Goal: Book appointment/travel/reservation

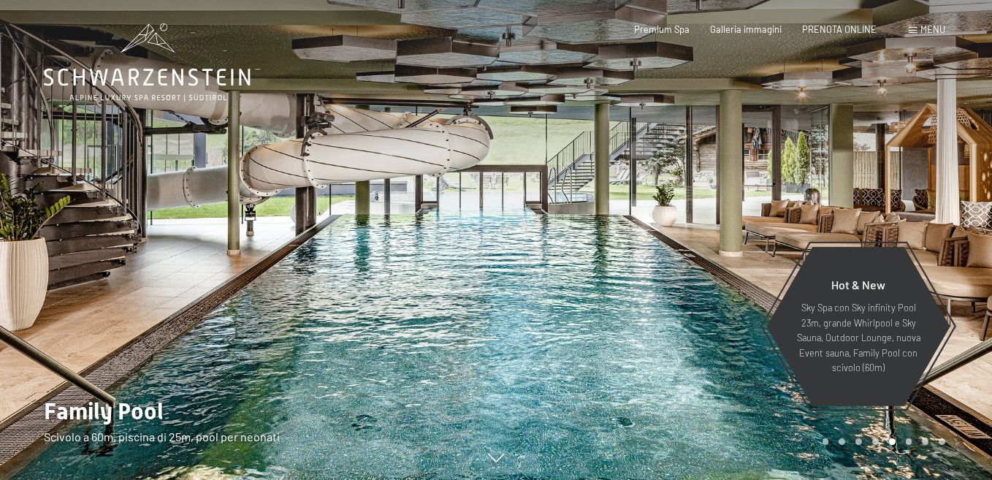
click at [696, 228] on div at bounding box center [744, 240] width 496 height 480
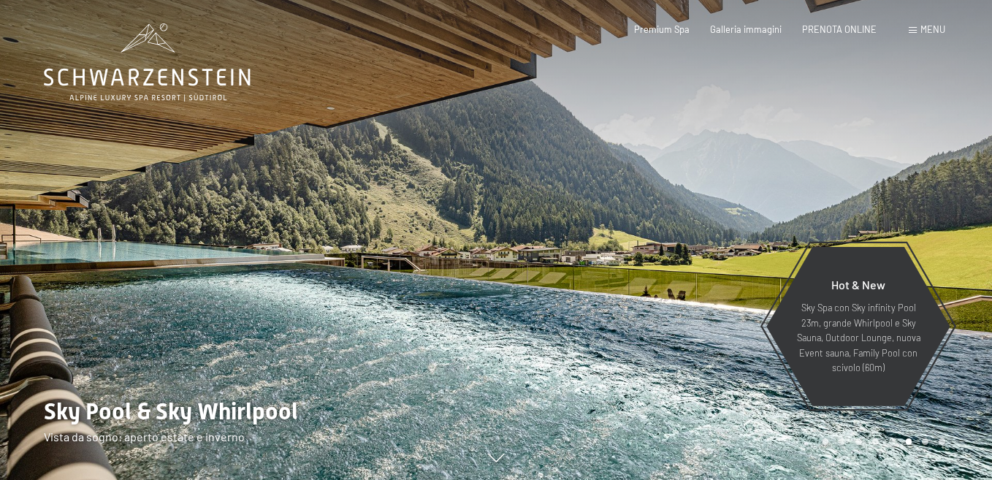
click at [696, 228] on div at bounding box center [744, 240] width 496 height 480
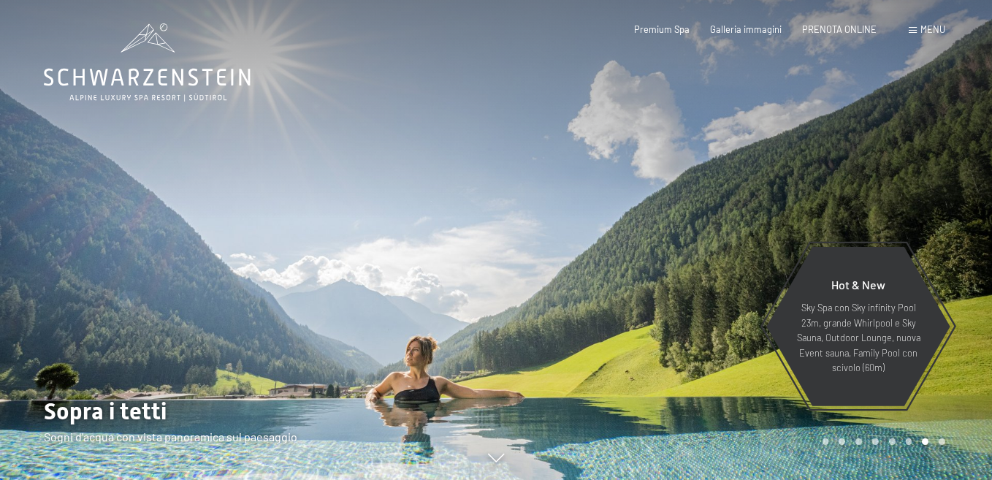
click at [696, 228] on div at bounding box center [744, 240] width 496 height 480
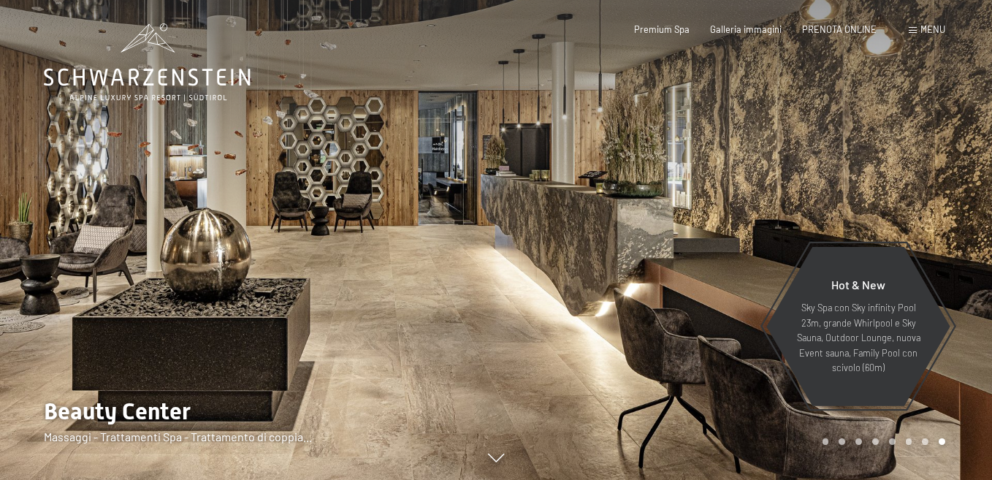
click at [696, 228] on div at bounding box center [744, 240] width 496 height 480
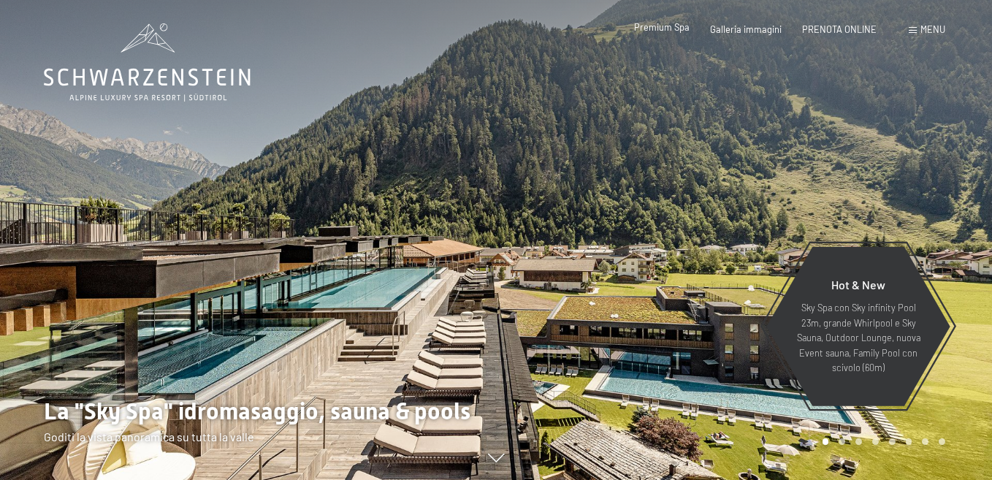
click at [672, 34] on div "Premium Spa" at bounding box center [662, 27] width 56 height 13
click at [672, 29] on span "Premium Spa" at bounding box center [662, 27] width 56 height 12
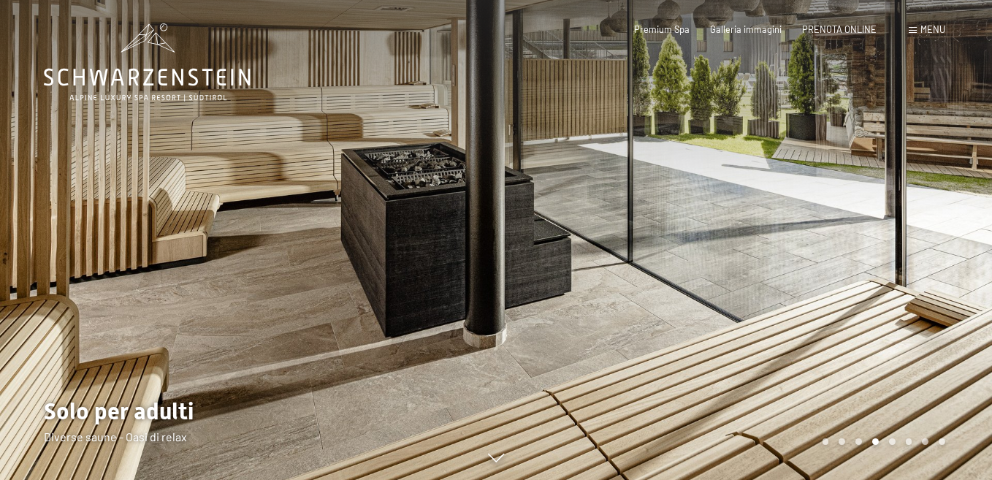
click at [873, 228] on div at bounding box center [744, 240] width 496 height 480
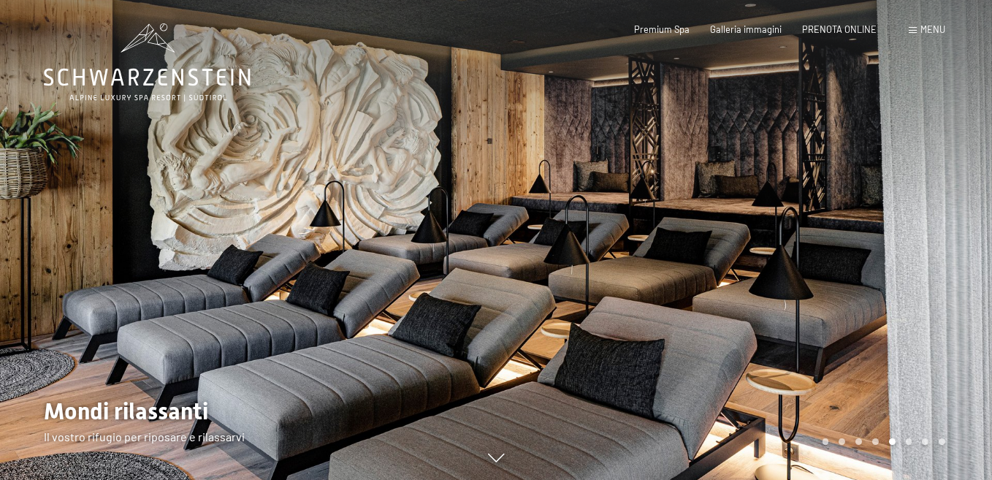
click at [873, 228] on div at bounding box center [744, 240] width 496 height 480
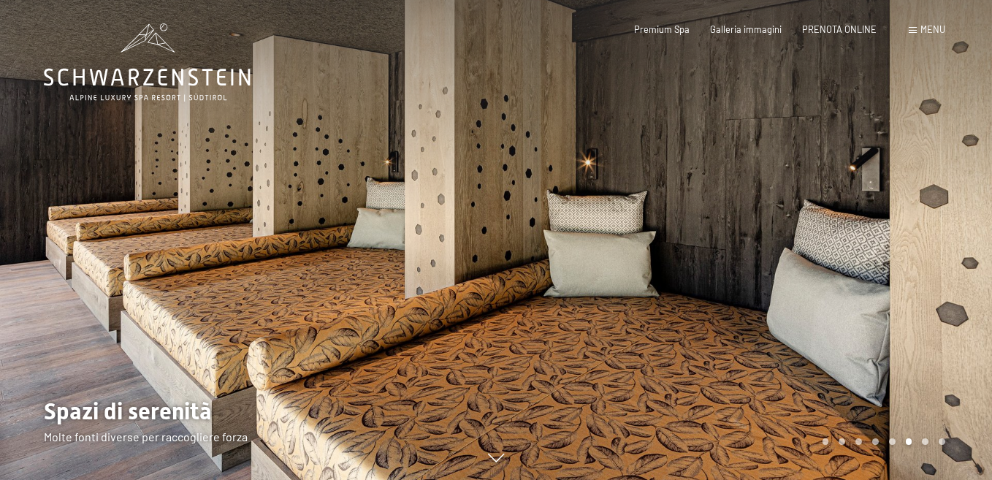
click at [873, 228] on div at bounding box center [744, 240] width 496 height 480
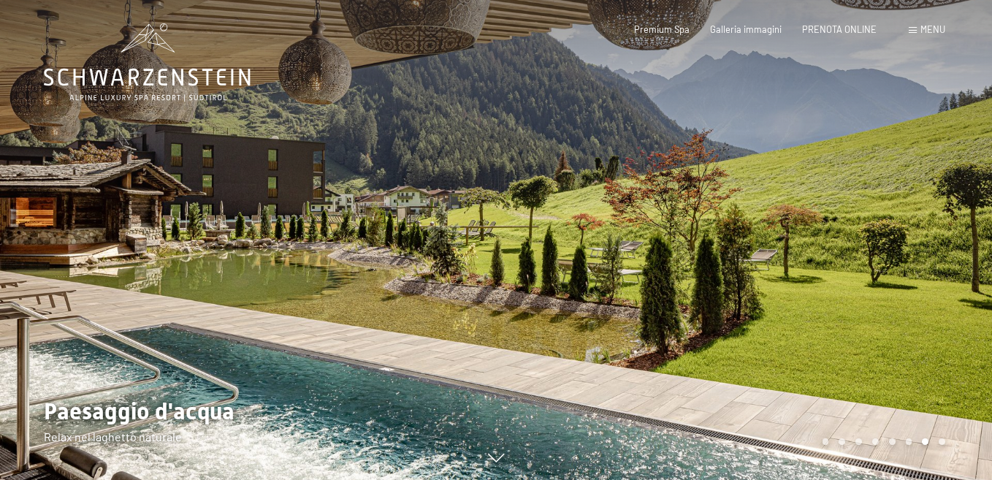
click at [873, 228] on div at bounding box center [744, 240] width 496 height 480
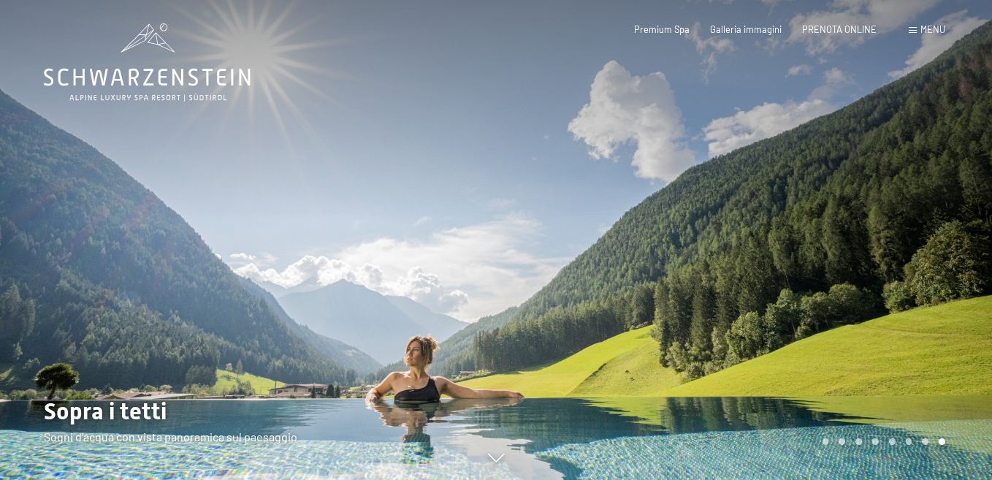
click at [873, 228] on div at bounding box center [744, 240] width 496 height 480
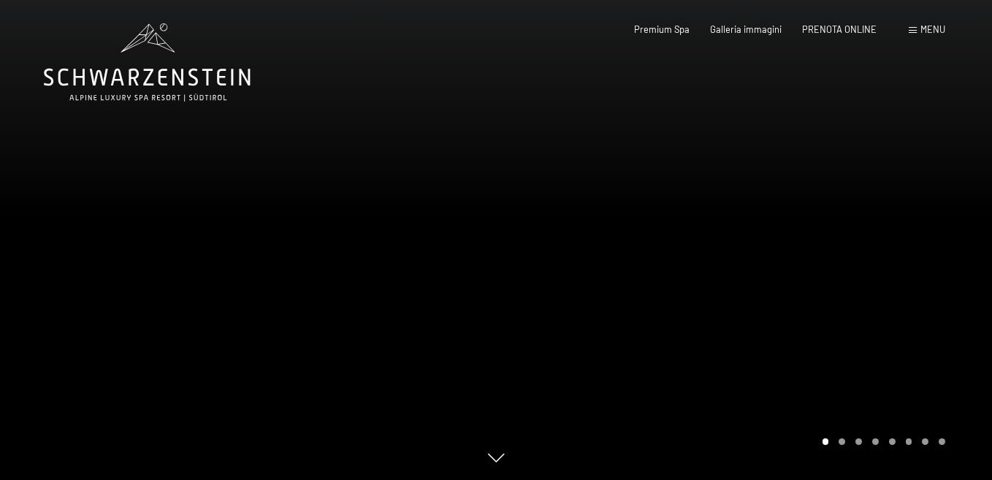
click at [873, 228] on div at bounding box center [744, 240] width 496 height 480
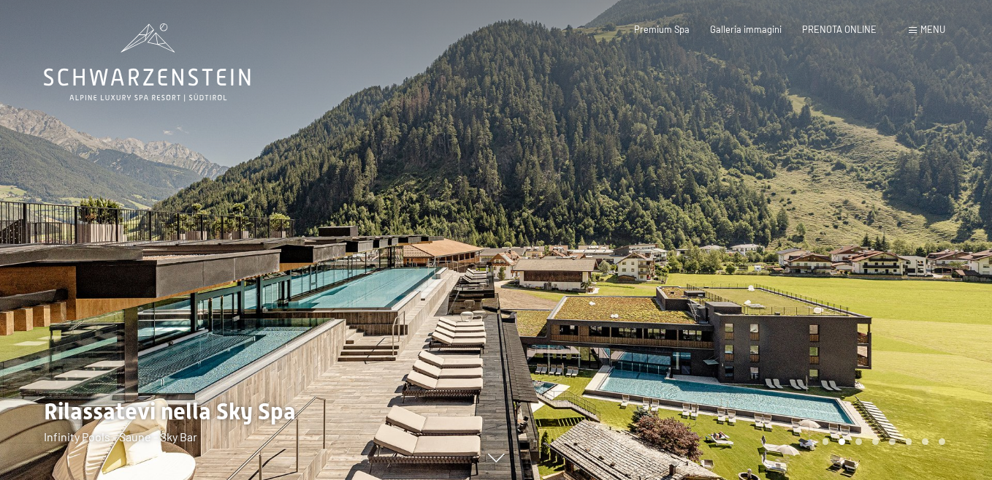
click at [925, 31] on span "Menu" at bounding box center [933, 29] width 25 height 12
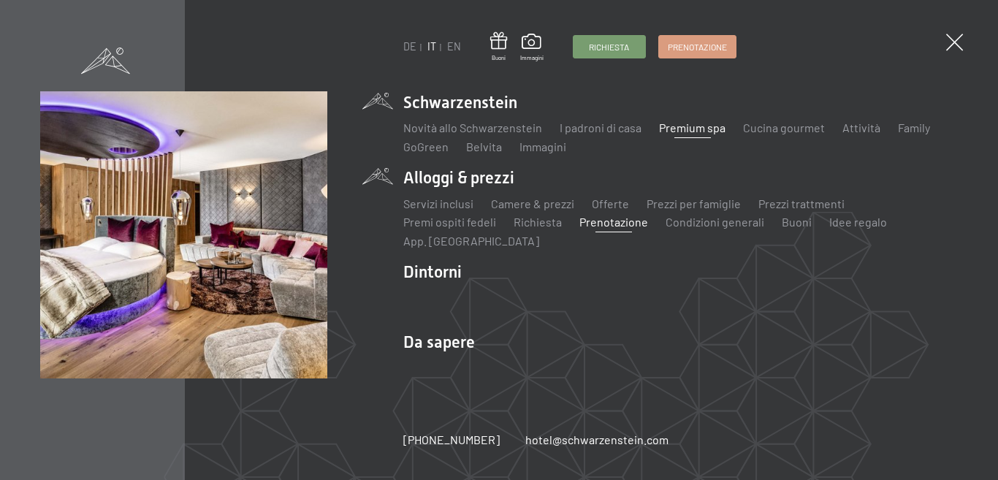
click at [590, 221] on link "Prenotazione" at bounding box center [614, 222] width 69 height 14
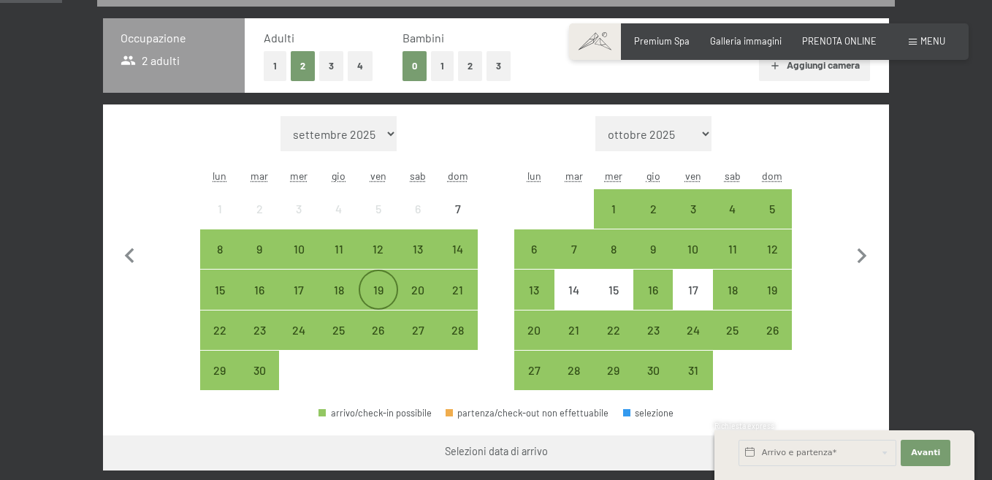
click at [389, 291] on div "19" at bounding box center [378, 302] width 37 height 37
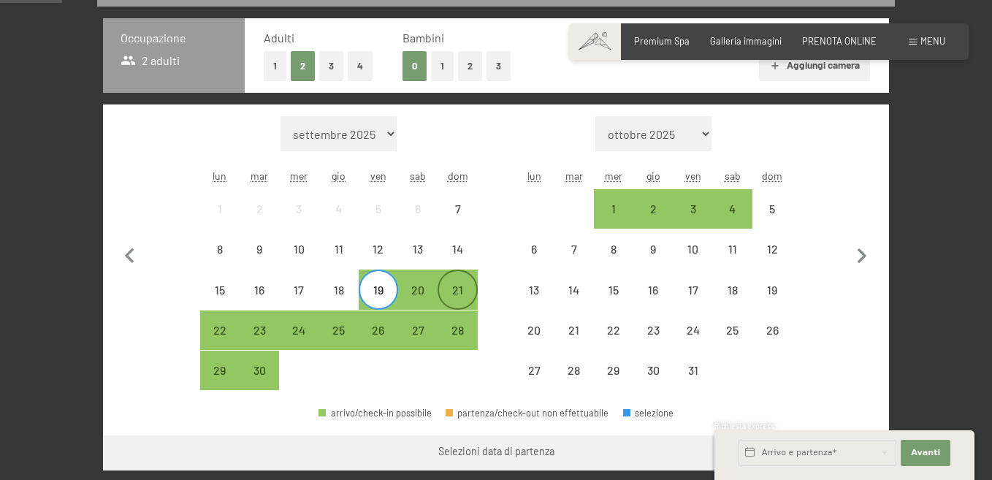
click at [462, 292] on div "21" at bounding box center [457, 302] width 37 height 37
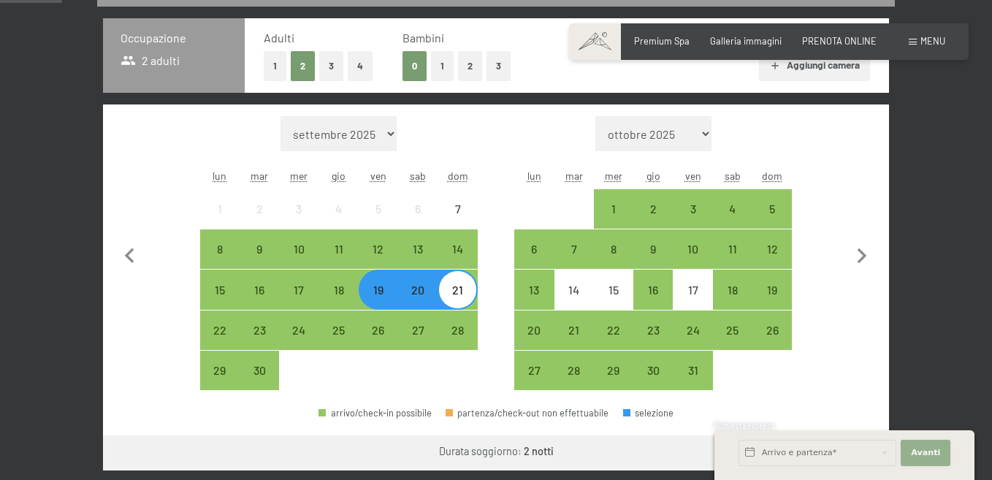
click at [935, 450] on span "Avanti" at bounding box center [925, 453] width 29 height 12
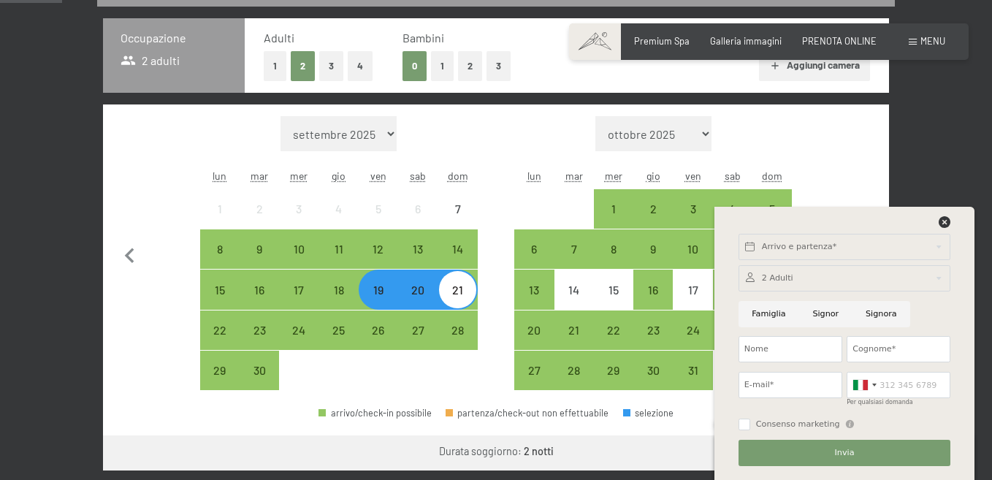
click at [944, 221] on icon at bounding box center [945, 222] width 12 height 12
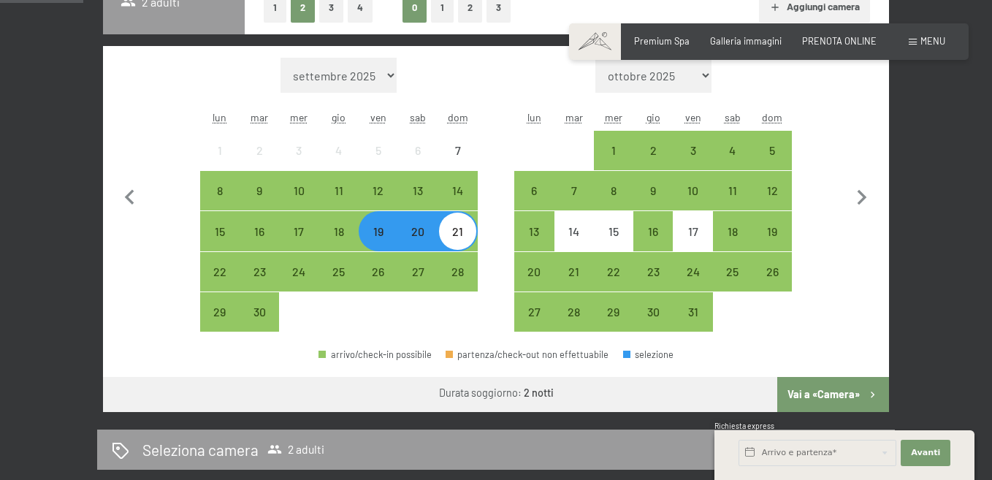
scroll to position [409, 0]
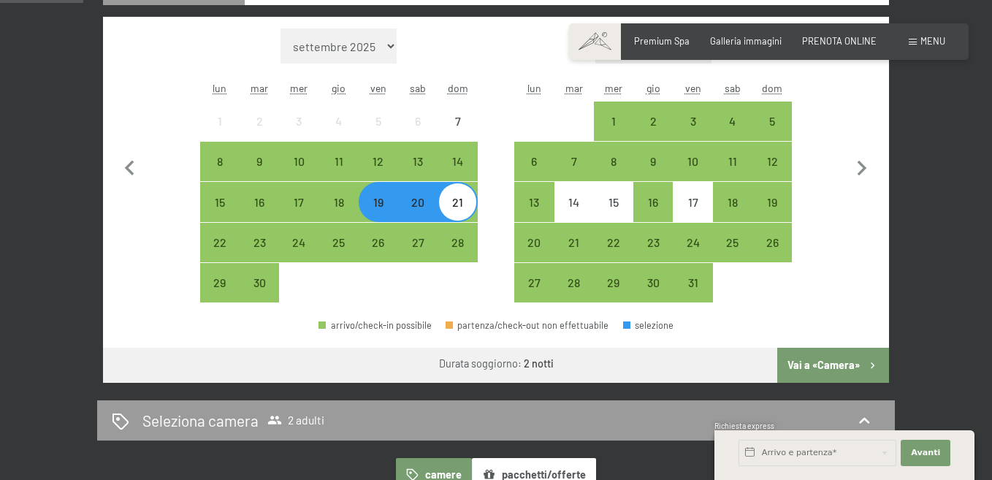
click at [841, 371] on button "Vai a «Camera»" at bounding box center [834, 365] width 112 height 35
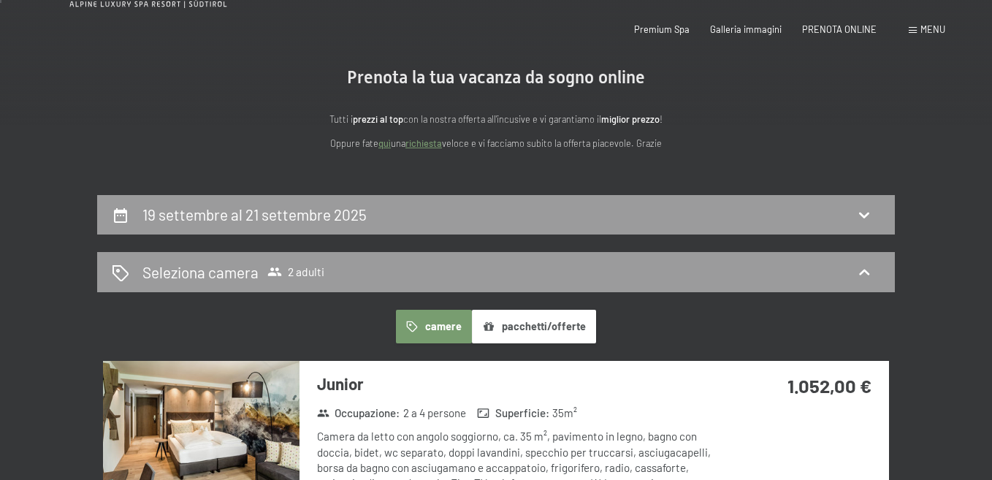
scroll to position [0, 0]
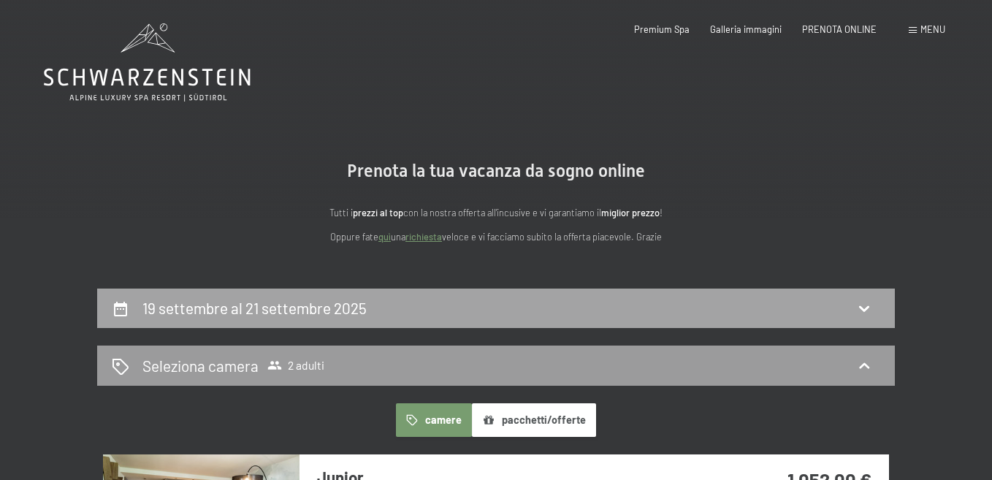
click at [806, 313] on div "19 settembre al 21 settembre 2025" at bounding box center [496, 307] width 769 height 21
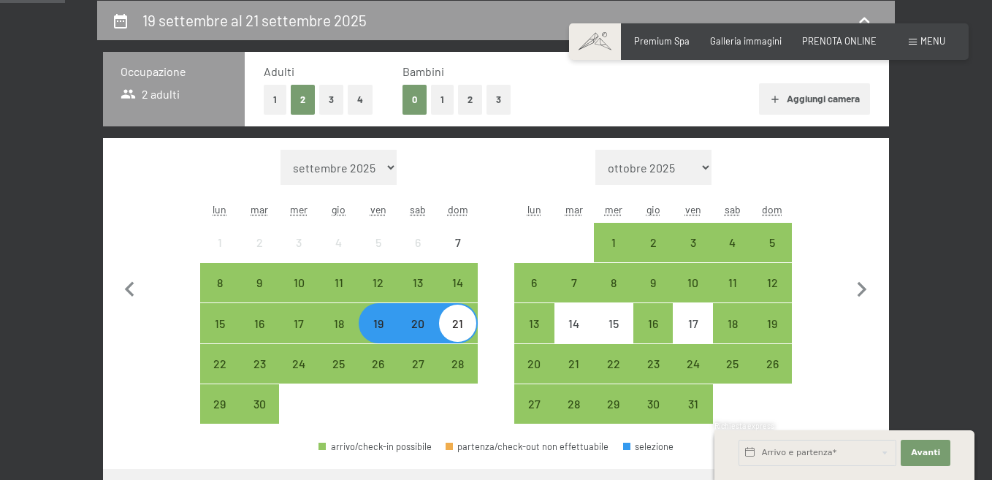
click at [420, 335] on div "20" at bounding box center [418, 336] width 37 height 37
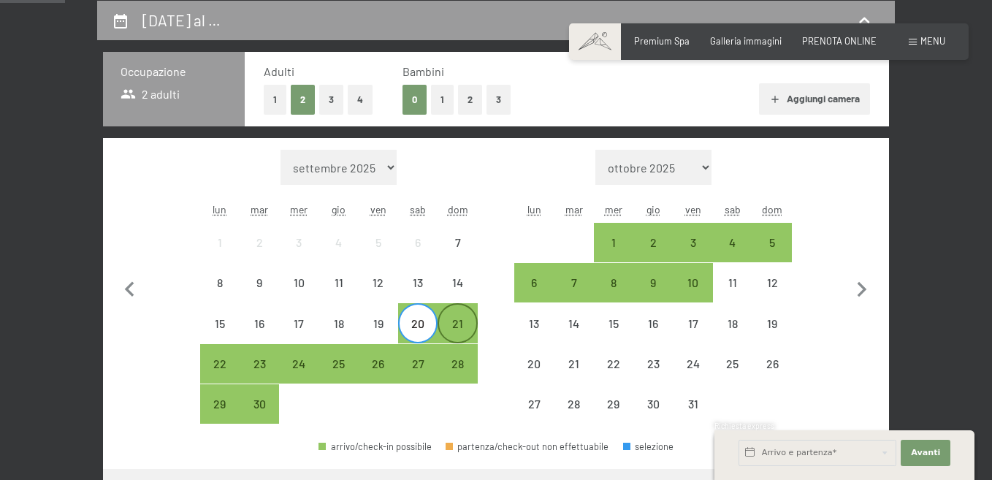
click at [461, 333] on div "21" at bounding box center [457, 336] width 37 height 37
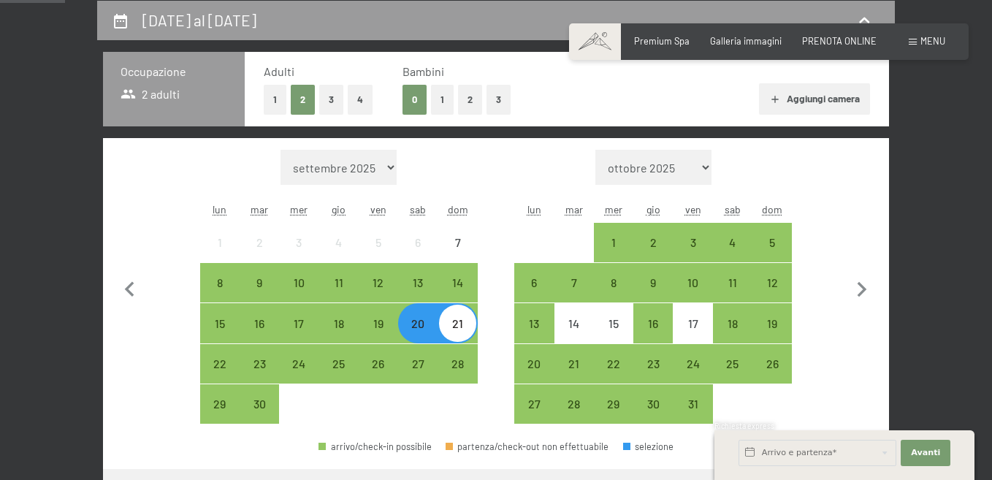
select select "2025-10-01"
select select "2025-11-01"
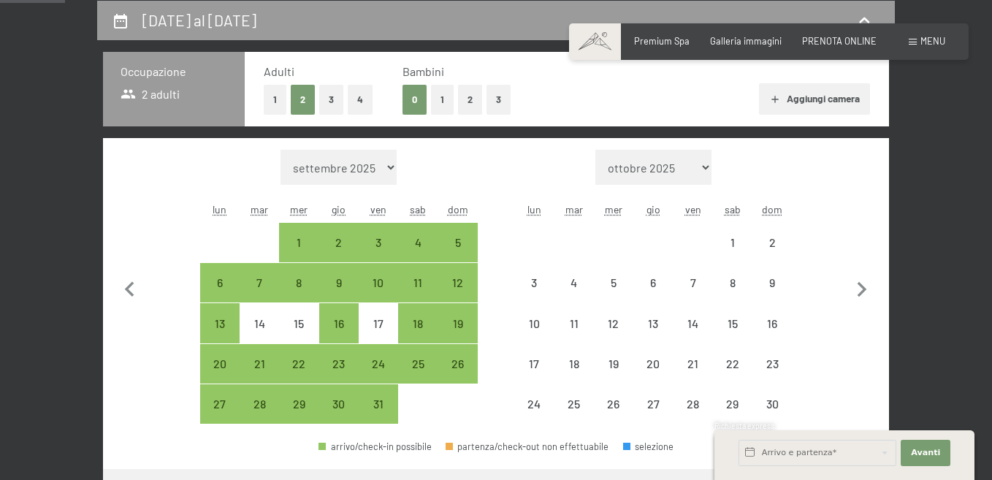
select select "2025-10-01"
select select "2025-11-01"
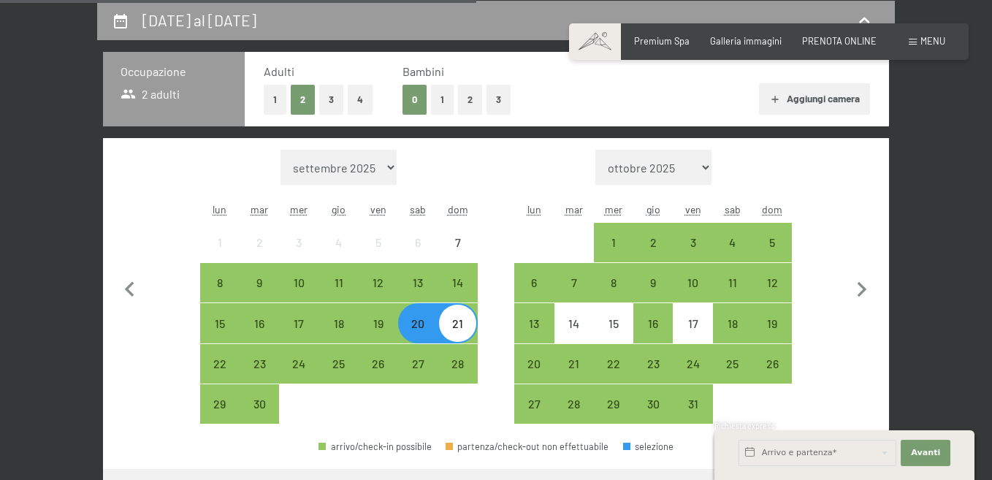
scroll to position [708, 0]
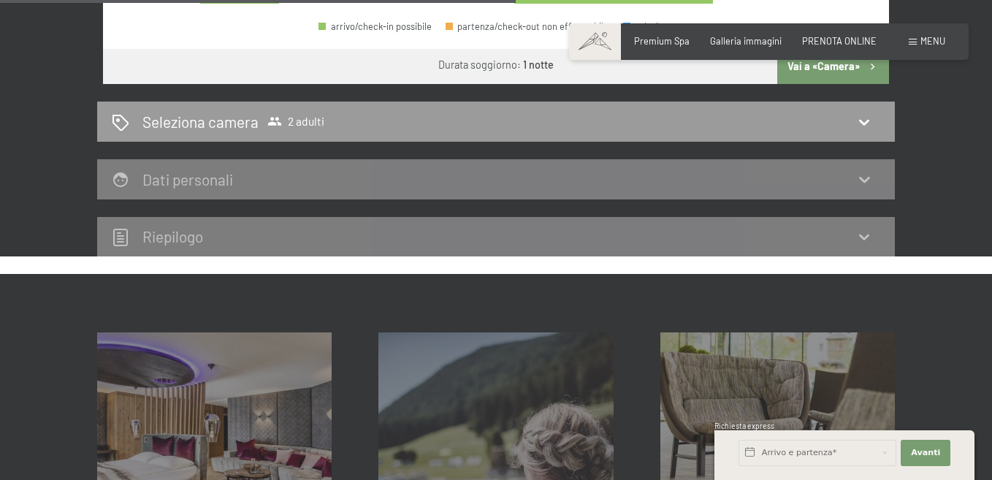
click at [849, 75] on button "Vai a «Camera»" at bounding box center [834, 66] width 112 height 35
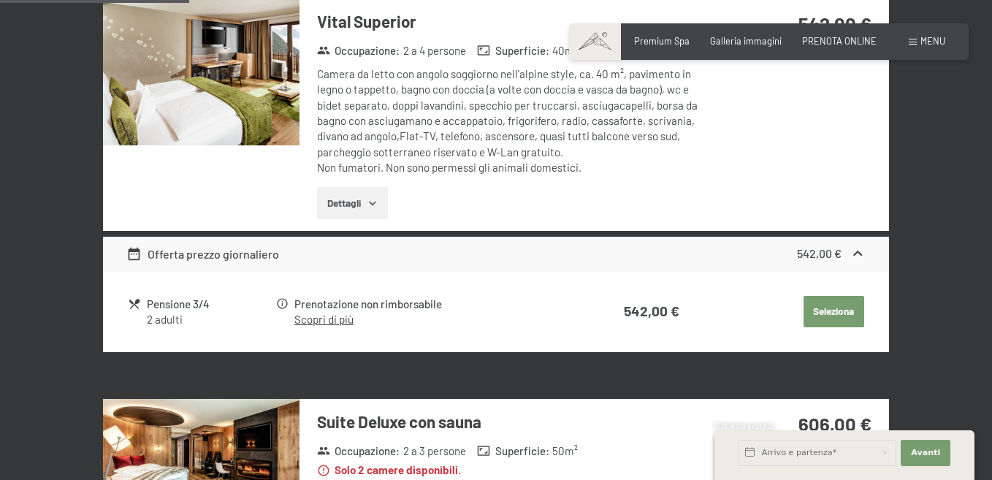
scroll to position [819, 0]
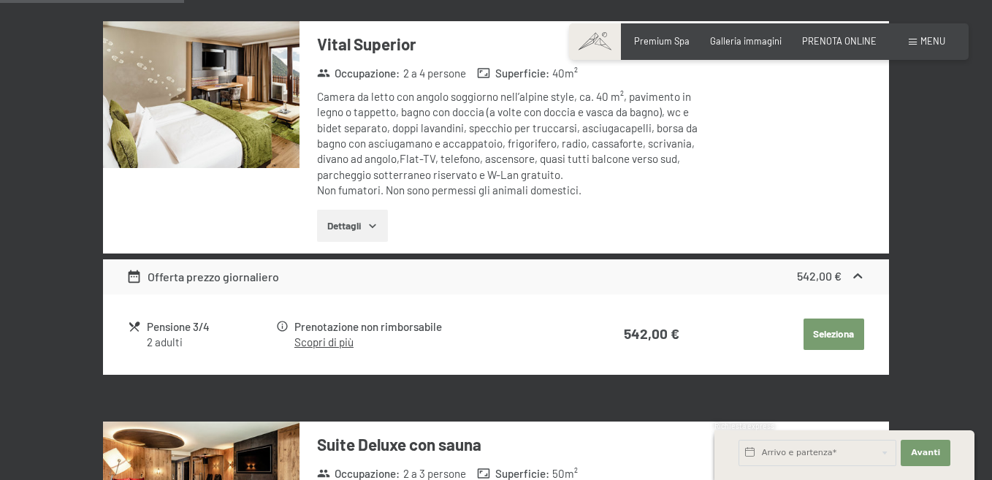
click at [179, 329] on div "Pensione 3/4" at bounding box center [211, 327] width 128 height 17
click at [345, 221] on button "Dettagli" at bounding box center [352, 226] width 71 height 32
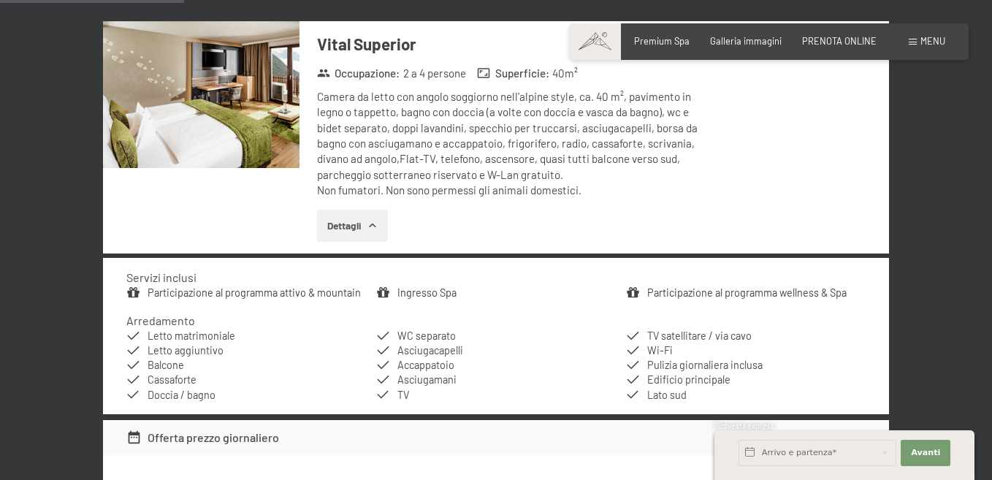
click at [517, 337] on li "WC separato" at bounding box center [496, 336] width 240 height 15
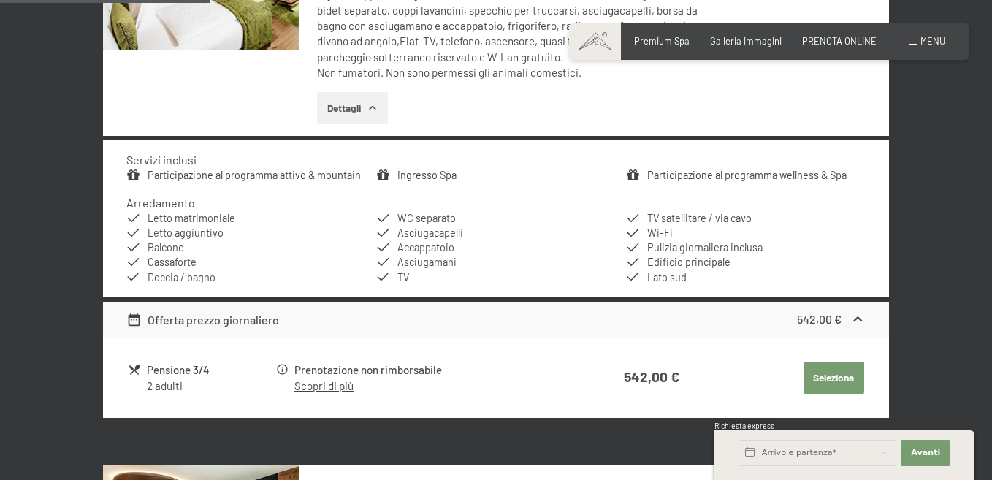
scroll to position [965, 0]
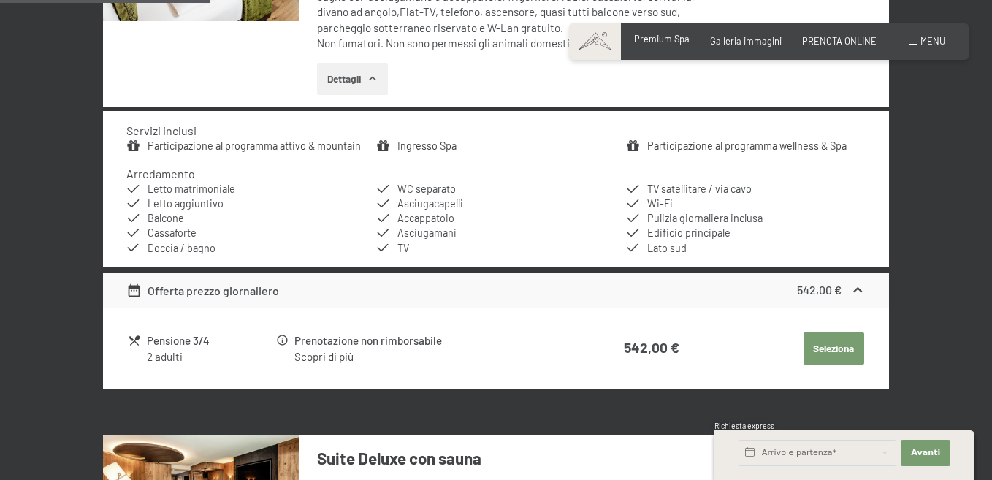
click at [656, 42] on span "Premium Spa" at bounding box center [662, 39] width 56 height 12
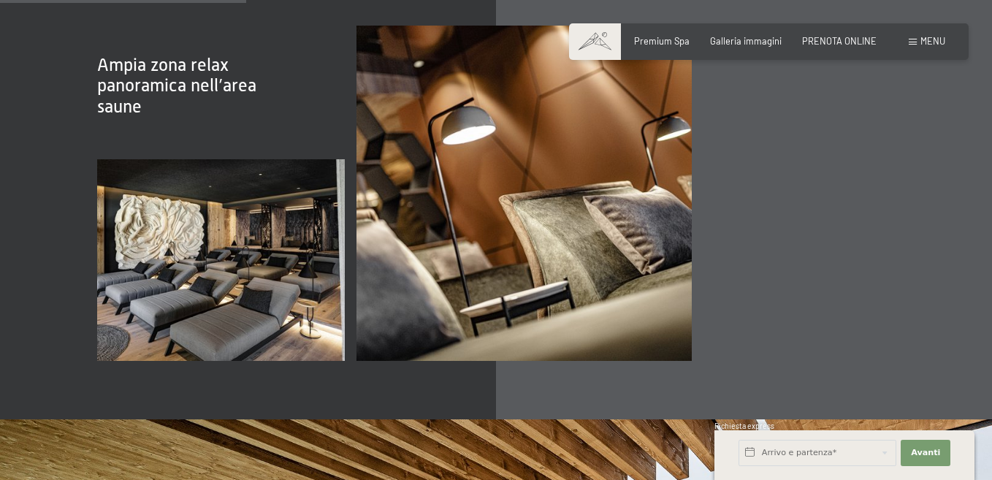
scroll to position [1350, 0]
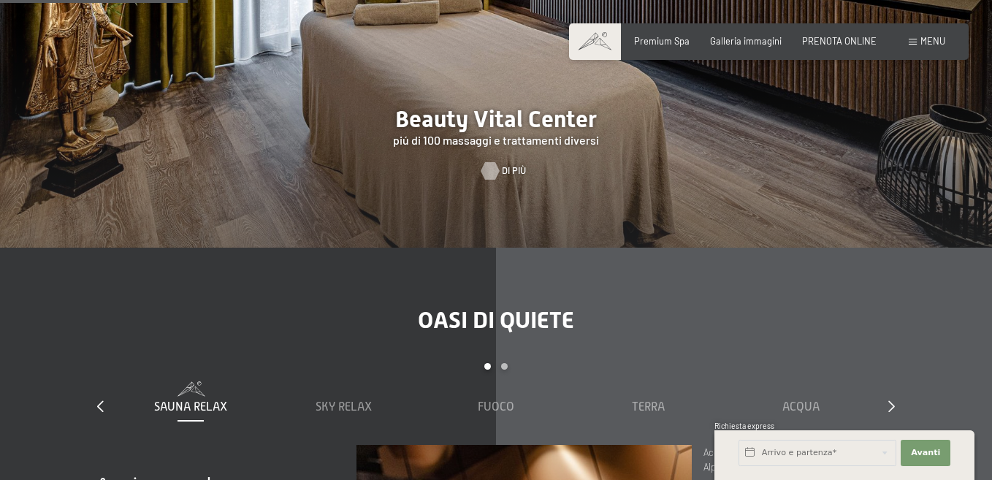
click at [496, 167] on div at bounding box center [490, 171] width 10 height 18
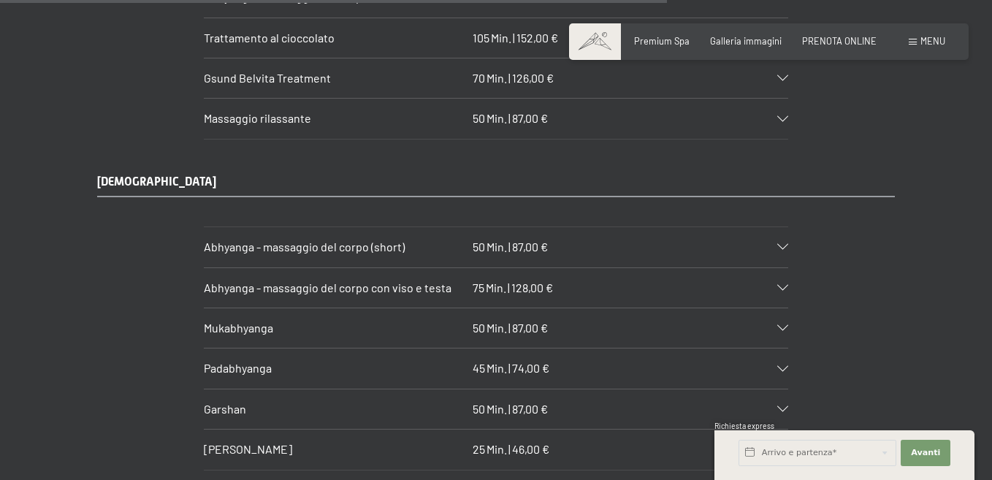
scroll to position [6293, 0]
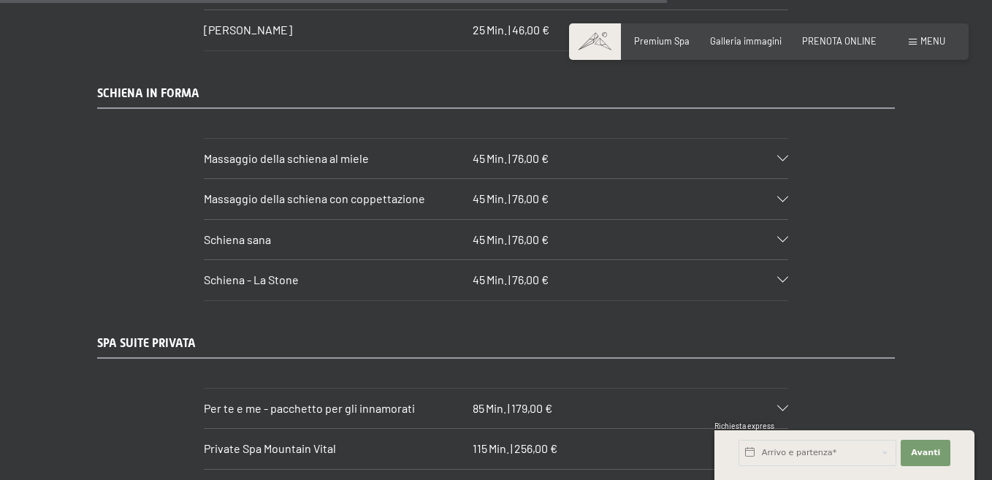
click at [780, 406] on icon at bounding box center [783, 409] width 11 height 6
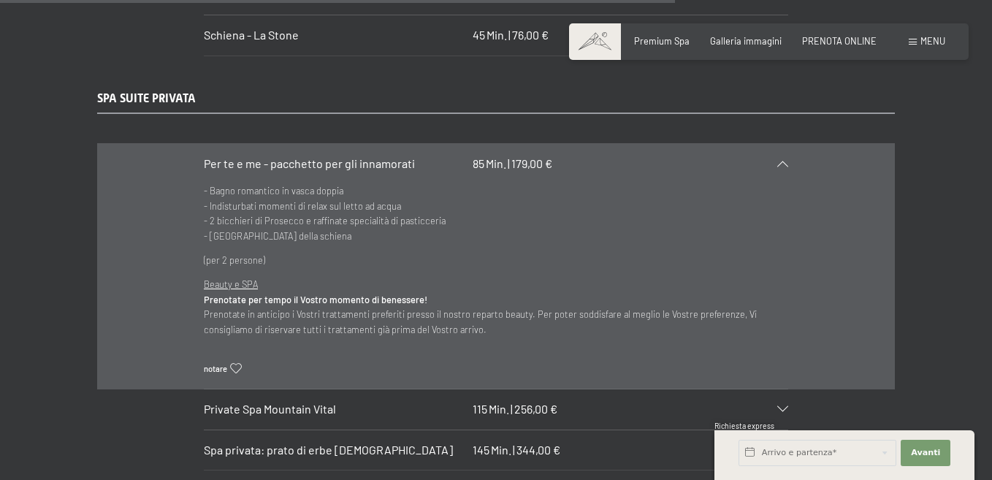
scroll to position [6507, 0]
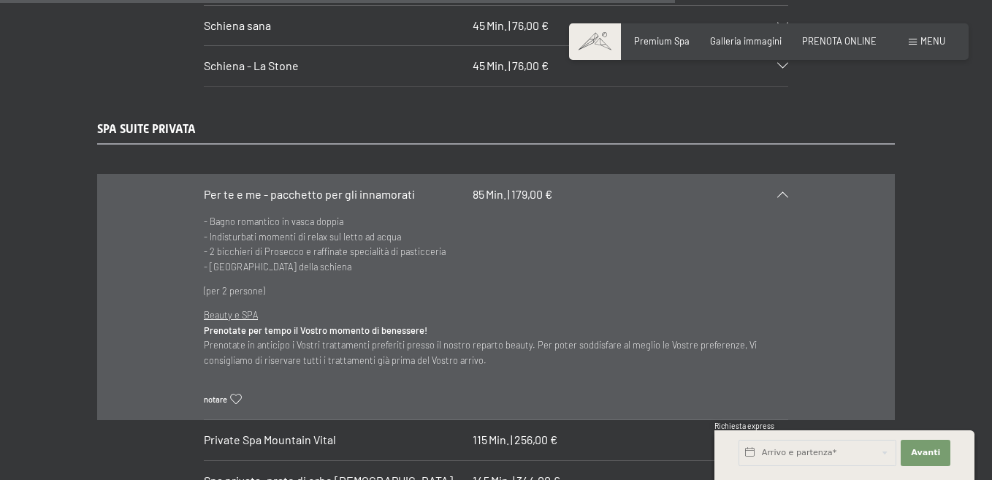
click at [785, 191] on div at bounding box center [776, 194] width 26 height 6
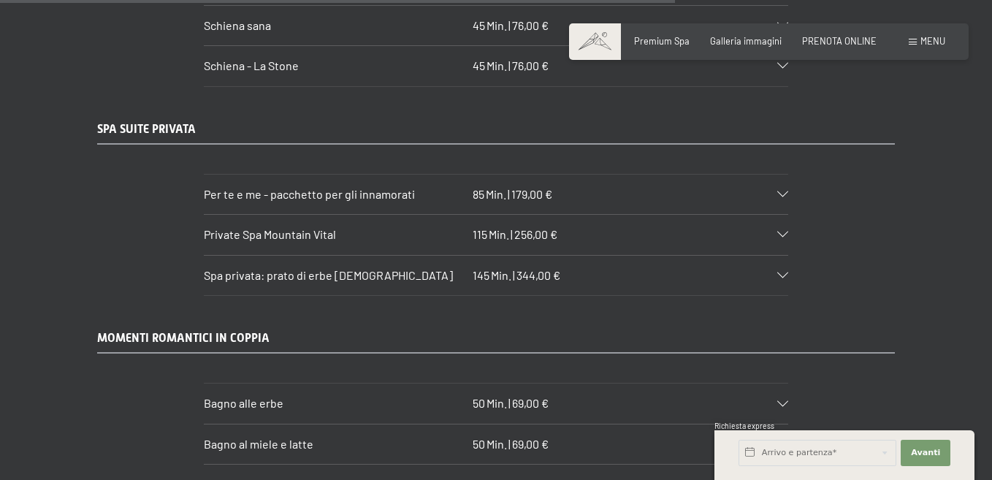
click at [784, 273] on icon at bounding box center [783, 276] width 11 height 6
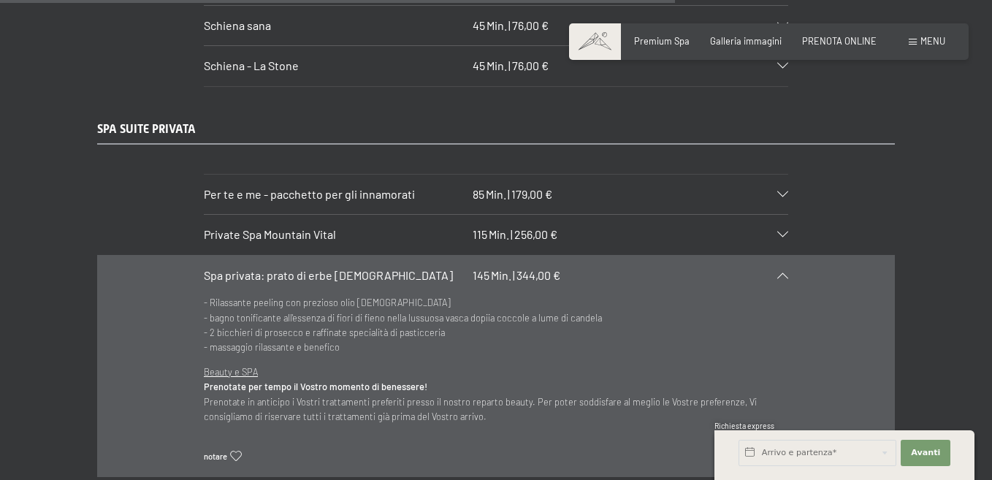
click at [783, 273] on icon at bounding box center [783, 276] width 11 height 6
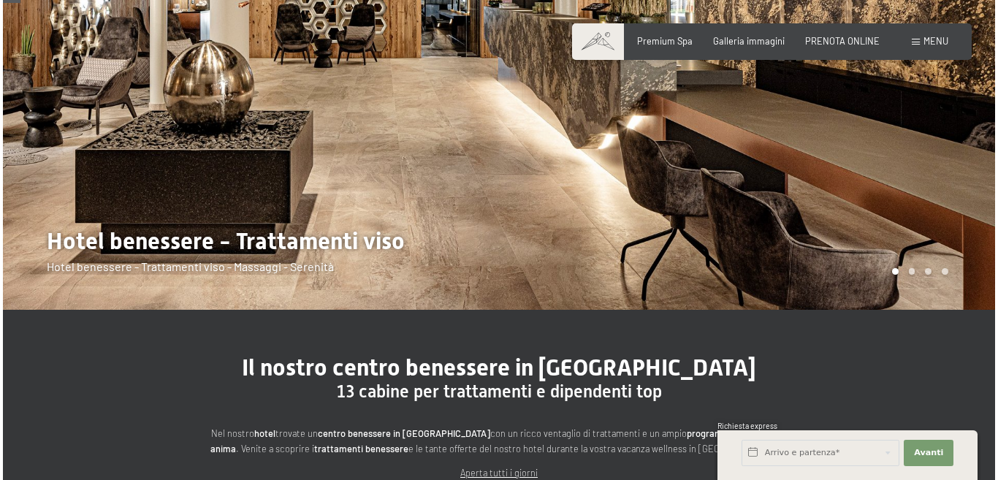
scroll to position [0, 0]
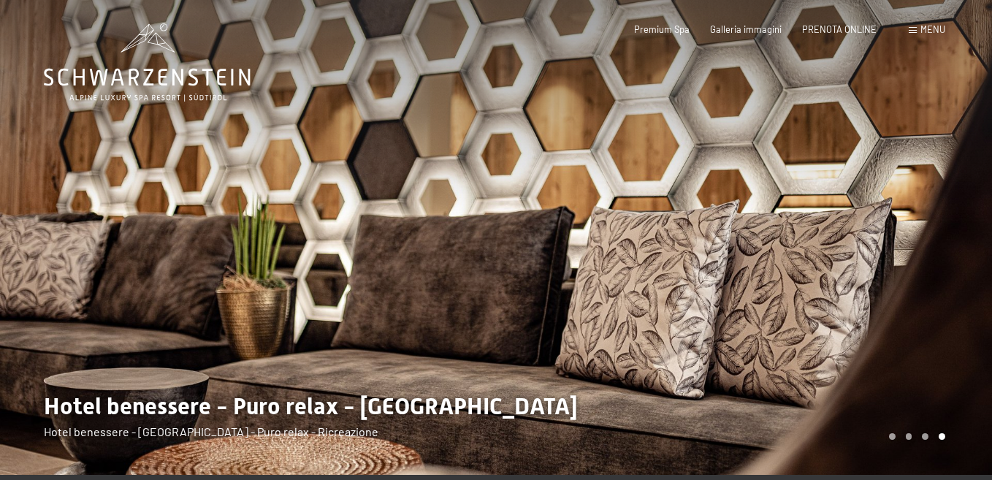
click at [916, 25] on div "Menu" at bounding box center [927, 29] width 37 height 13
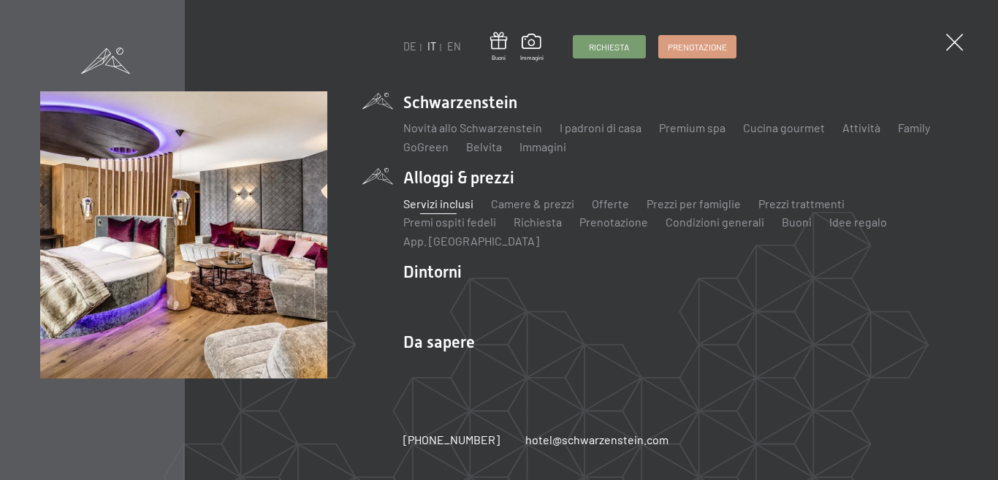
click at [453, 208] on link "Servizi inclusi" at bounding box center [438, 204] width 70 height 14
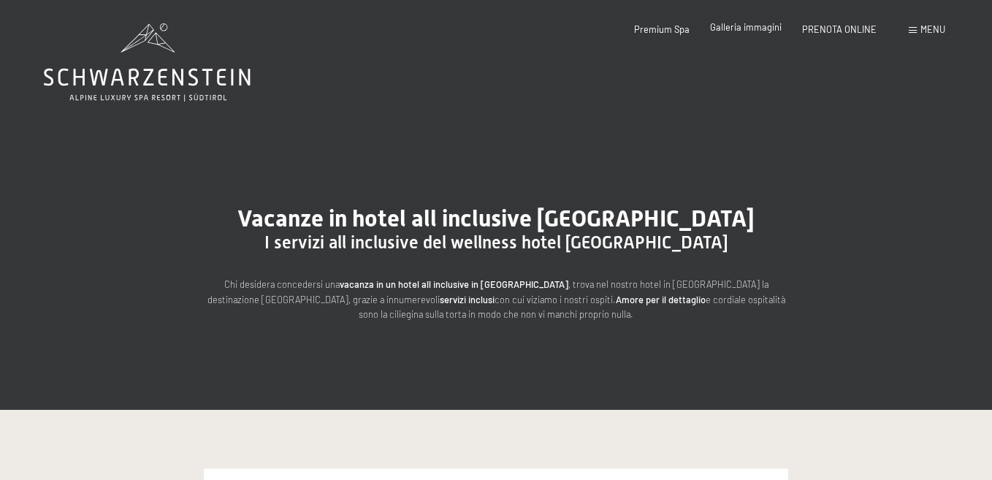
click at [756, 27] on span "Galleria immagini" at bounding box center [746, 27] width 72 height 12
